Goal: Communication & Community: Answer question/provide support

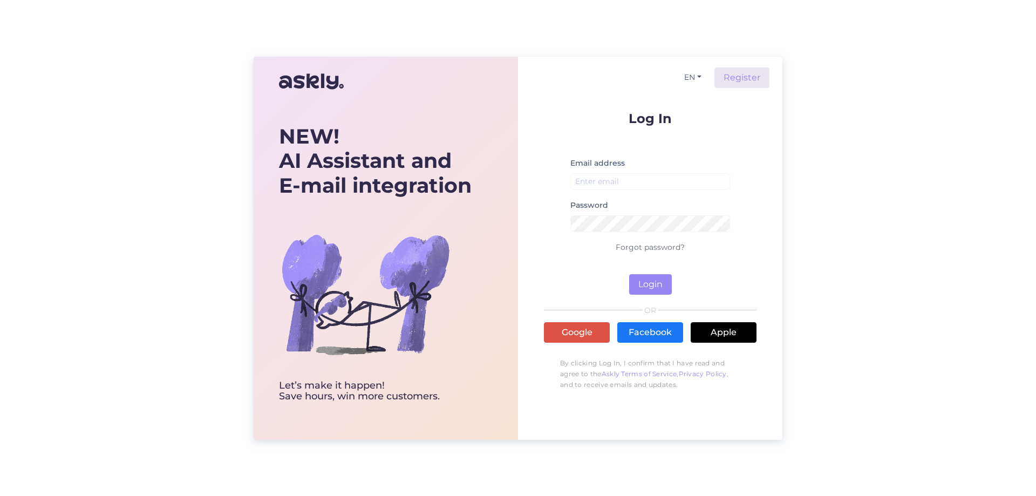
click at [685, 166] on div "Email address" at bounding box center [650, 177] width 160 height 42
click at [583, 334] on link "Google" at bounding box center [577, 332] width 66 height 20
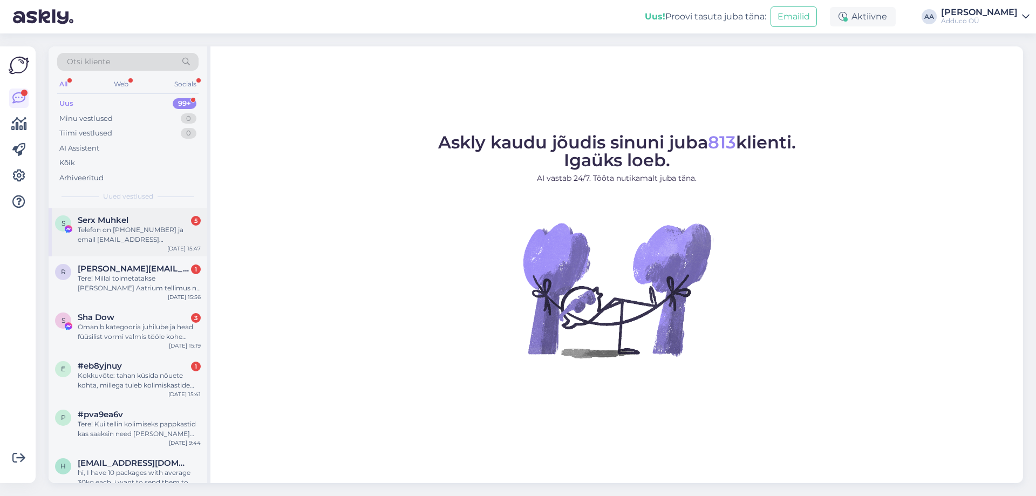
click at [123, 235] on div "Telefon on [PHONE_NUMBER] ja email [EMAIL_ADDRESS][DOMAIN_NAME]" at bounding box center [139, 234] width 123 height 19
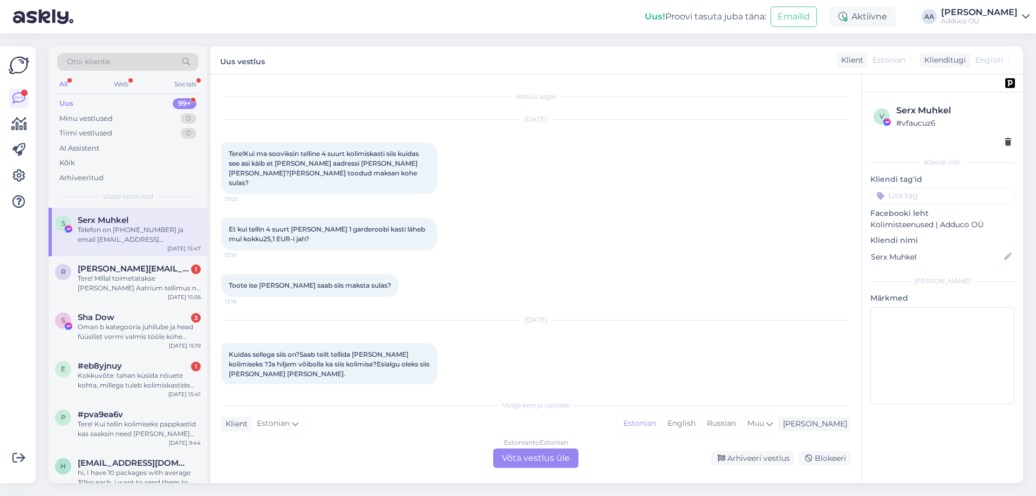
scroll to position [40, 0]
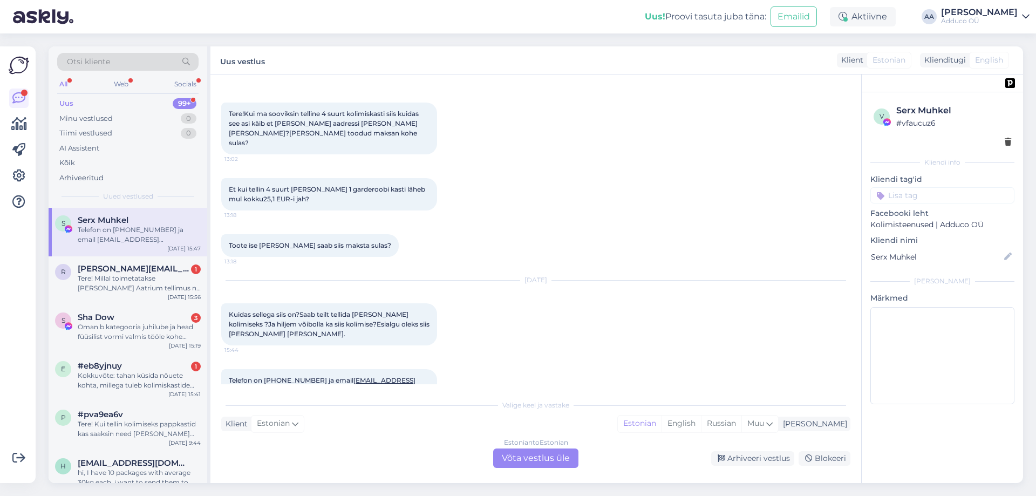
click at [521, 456] on div "Estonian to Estonian Võta vestlus üle" at bounding box center [535, 457] width 85 height 19
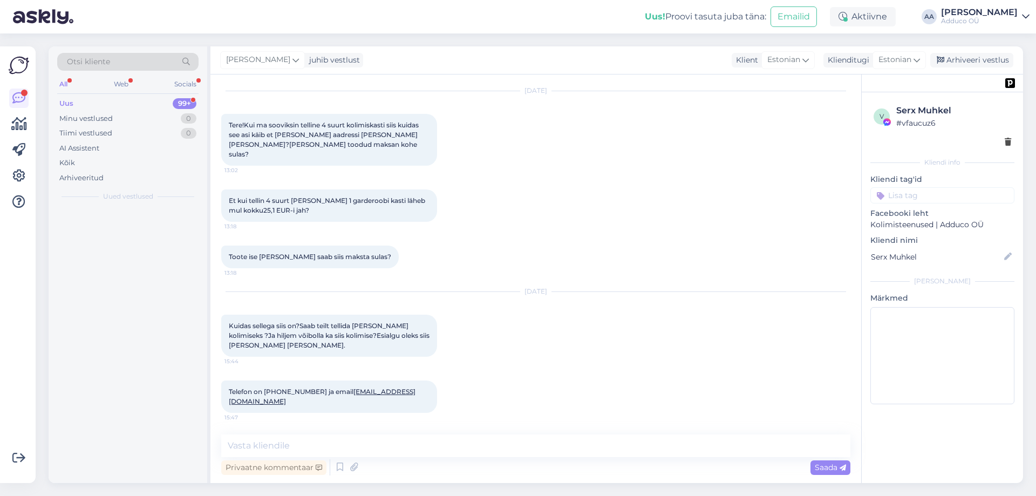
scroll to position [0, 0]
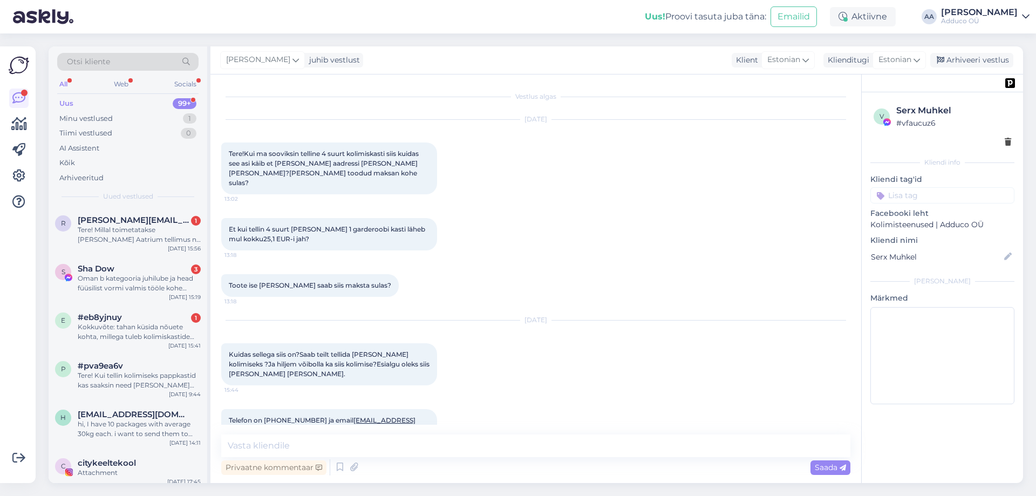
click at [419, 480] on div "Vestlus algas [DATE] Tere!Kui ma sooviksin telline 4 suurt kolimiskasti siis ku…" at bounding box center [535, 278] width 650 height 408
click at [445, 449] on textarea at bounding box center [535, 445] width 629 height 23
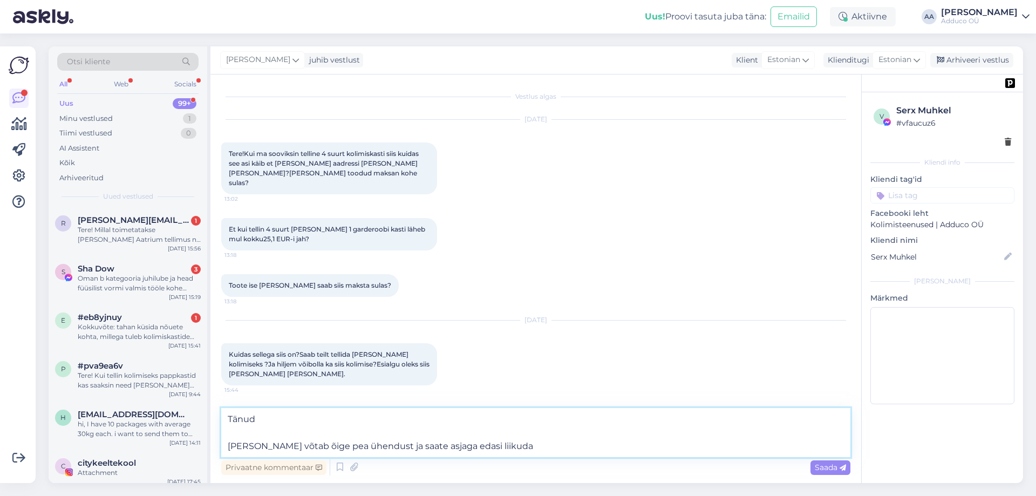
type textarea "Tänud [PERSON_NAME] võtab õige pea ühendust ja saate asjaga edasi liikuda."
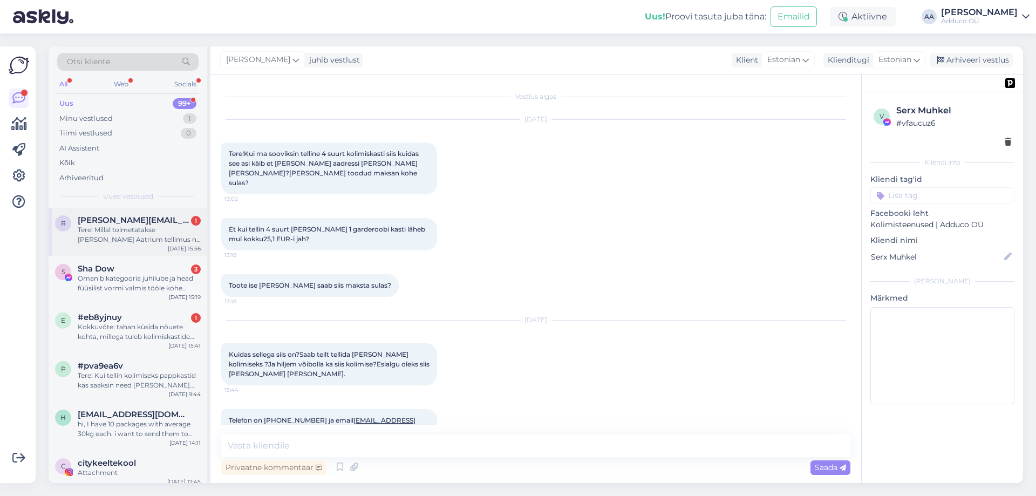
click at [163, 238] on div "Tere! Millal toimetatakse [PERSON_NAME] Aatrium tellimus nr 1047596." at bounding box center [139, 234] width 123 height 19
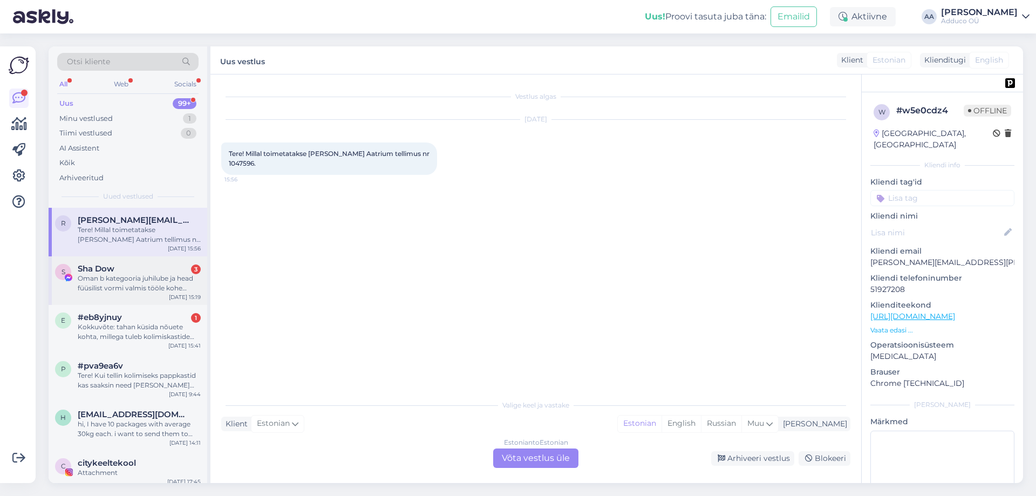
click at [169, 284] on div "Oman b kategooria juhilube ja head füüsilist vormi valmis tööle kohe asuma" at bounding box center [139, 282] width 123 height 19
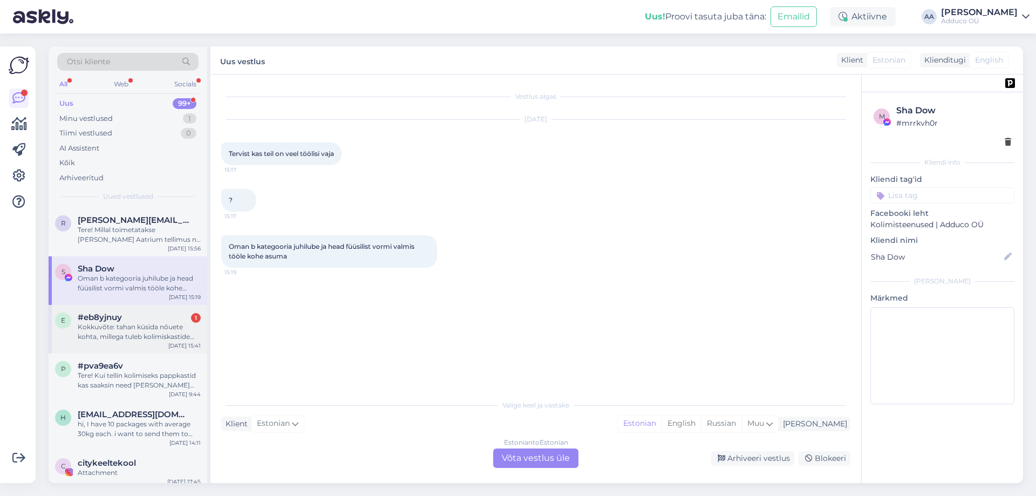
click at [149, 322] on div "Kokkuvõte: tahan küsida nõuete kohta, millega tuleb kolimiskastide pakkimisel j…" at bounding box center [139, 331] width 123 height 19
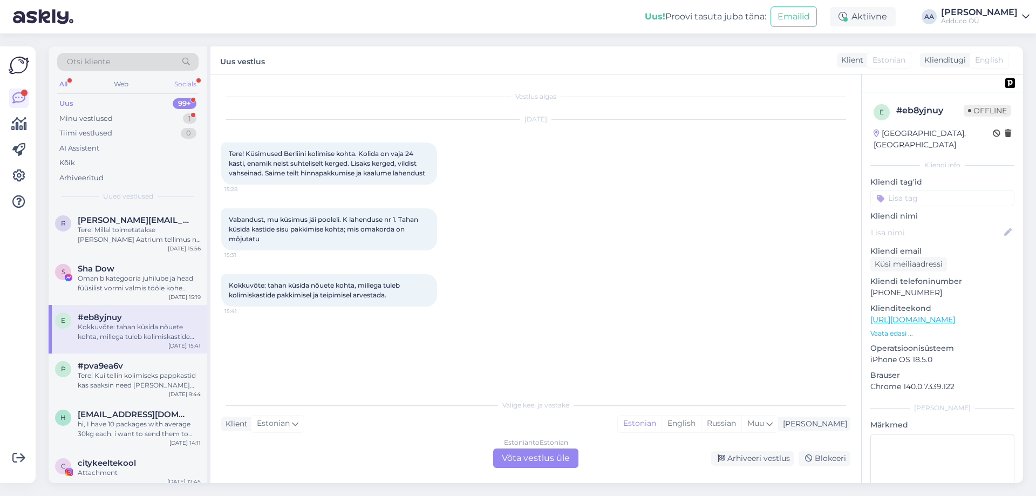
click at [174, 80] on div "Socials" at bounding box center [185, 84] width 26 height 14
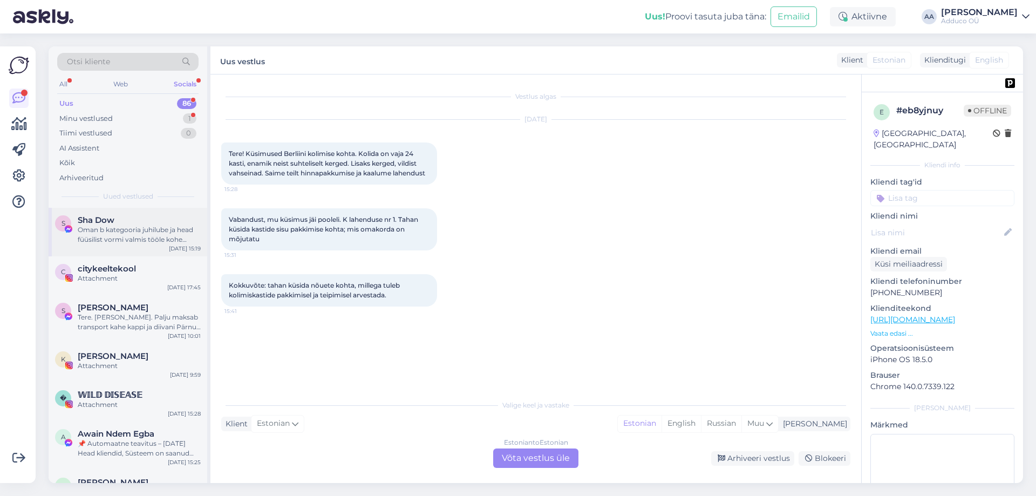
click at [126, 227] on div "Oman b kategooria juhilube ja head füüsilist vormi valmis tööle kohe asuma" at bounding box center [139, 234] width 123 height 19
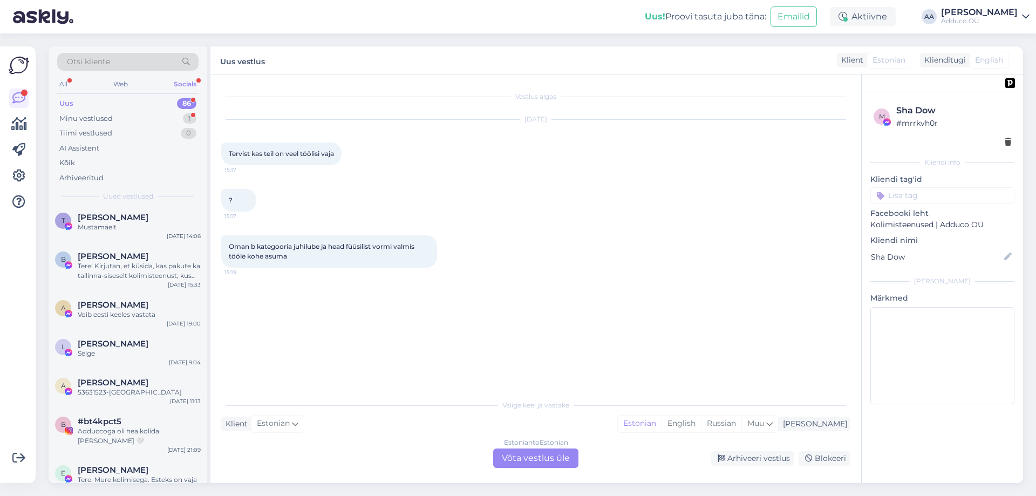
scroll to position [1552, 0]
